Goal: Information Seeking & Learning: Check status

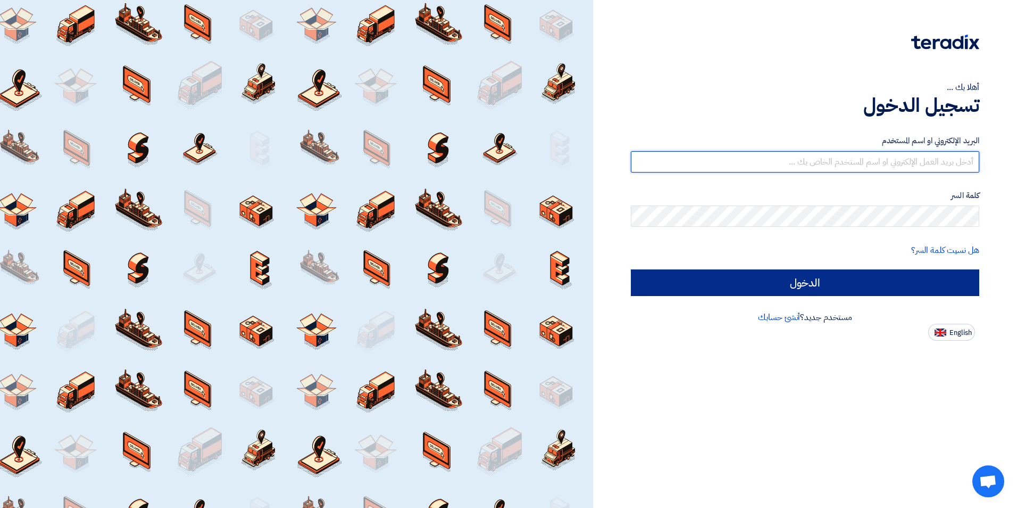
type input "mohammad.ansari@cenomi.com"
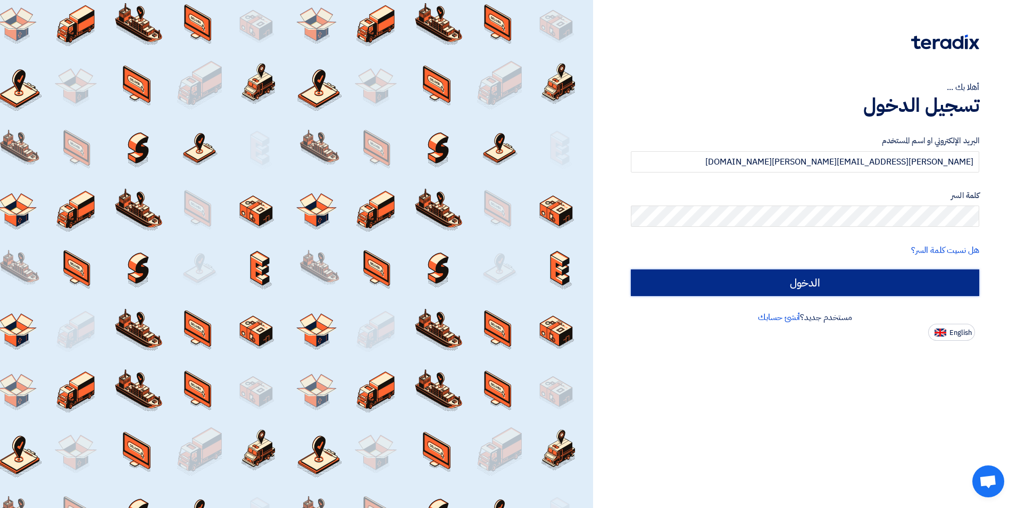
click at [796, 287] on input "الدخول" at bounding box center [805, 282] width 349 height 27
type input "Sign in"
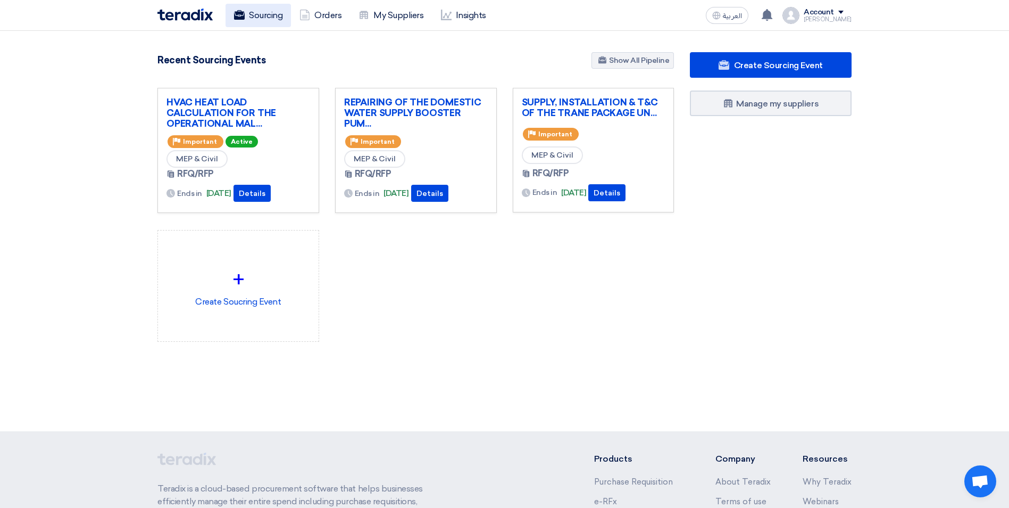
click at [266, 11] on link "Sourcing" at bounding box center [258, 15] width 65 height 23
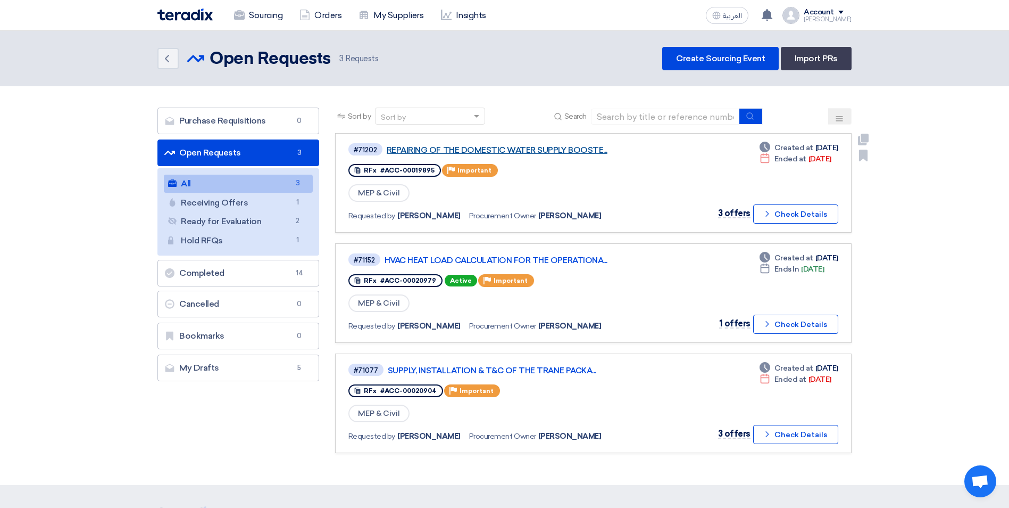
click at [546, 151] on link "REPAIRING OF THE DOMESTIC WATER SUPPLY BOOSTE..." at bounding box center [520, 150] width 266 height 10
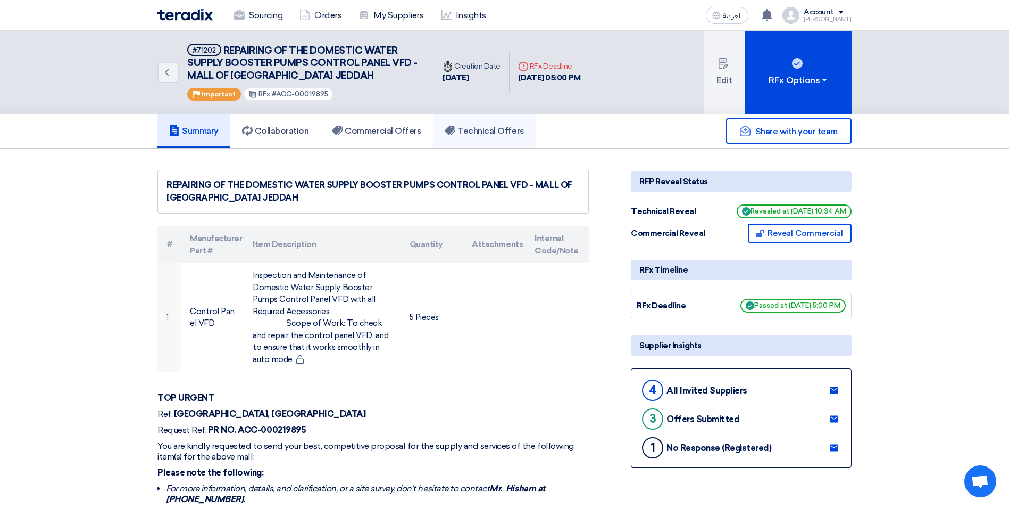
click at [494, 130] on h5 "Technical Offers" at bounding box center [484, 131] width 79 height 11
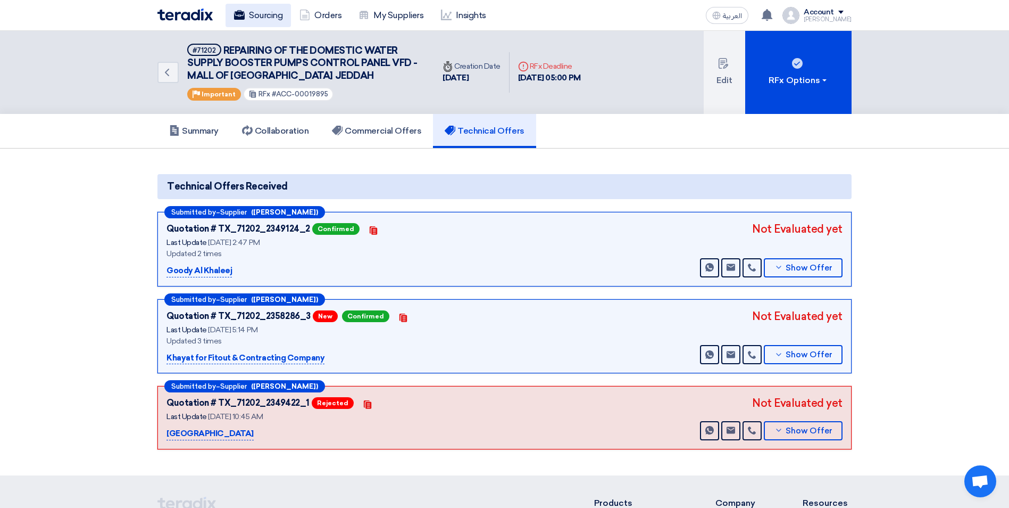
click at [269, 22] on link "Sourcing" at bounding box center [258, 15] width 65 height 23
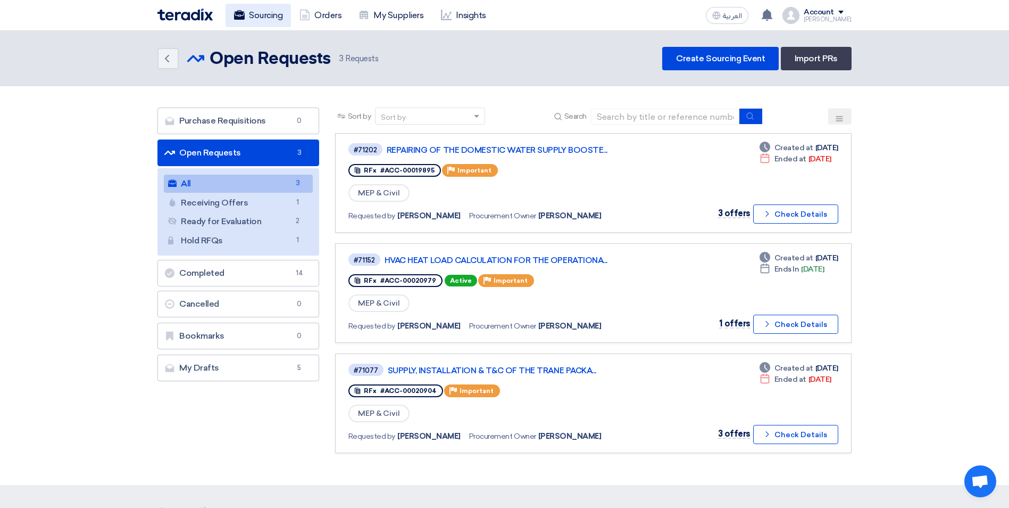
click at [256, 11] on link "Sourcing" at bounding box center [258, 15] width 65 height 23
click at [520, 150] on link "REPAIRING OF THE DOMESTIC WATER SUPPLY BOOSTE..." at bounding box center [520, 150] width 266 height 10
